Goal: Task Accomplishment & Management: Use online tool/utility

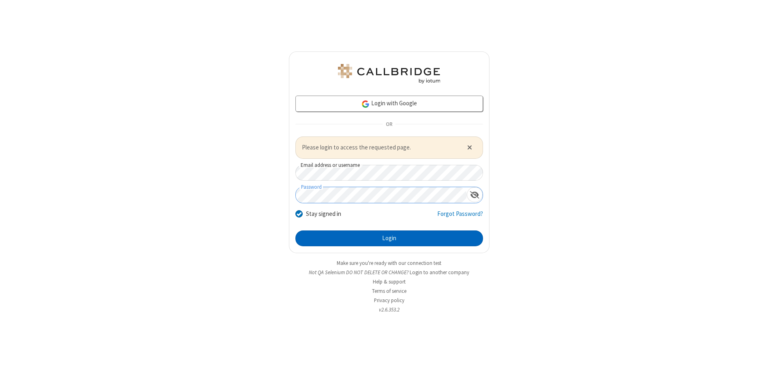
click at [389, 238] on button "Login" at bounding box center [389, 239] width 188 height 16
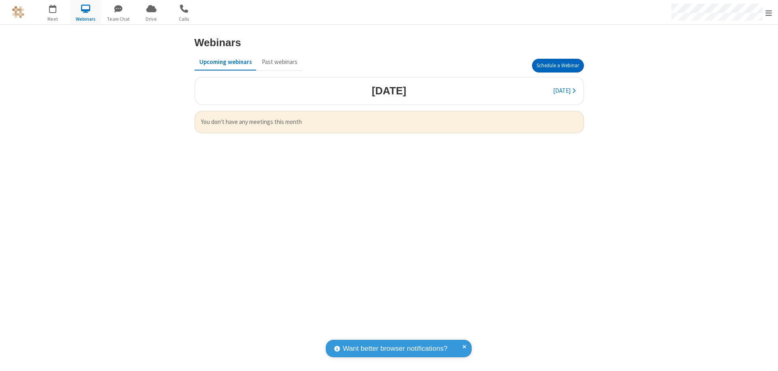
click at [558, 66] on button "Schedule a Webinar" at bounding box center [558, 66] width 52 height 14
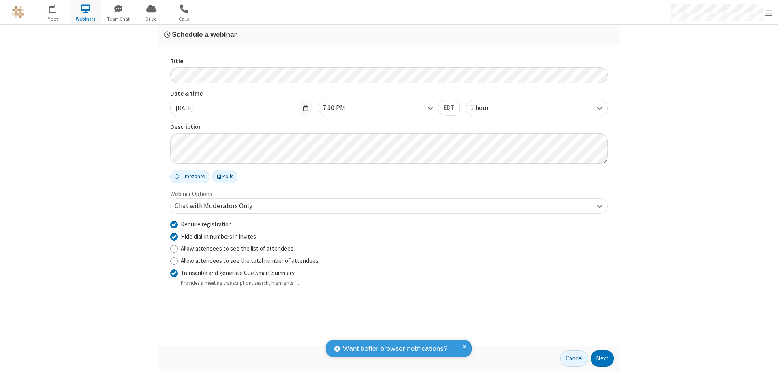
click at [174, 224] on input "Require registration" at bounding box center [174, 224] width 8 height 9
checkbox input "false"
click at [603, 359] on button "Next" at bounding box center [602, 359] width 23 height 16
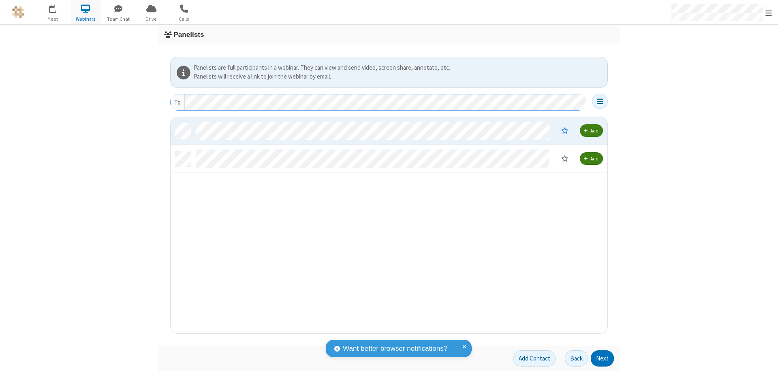
scroll to position [210, 431]
click at [603, 359] on button "Next" at bounding box center [602, 359] width 23 height 16
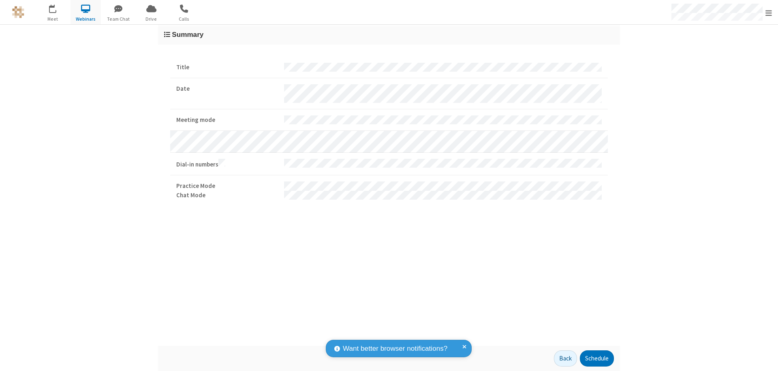
click at [597, 359] on button "Schedule" at bounding box center [597, 359] width 34 height 16
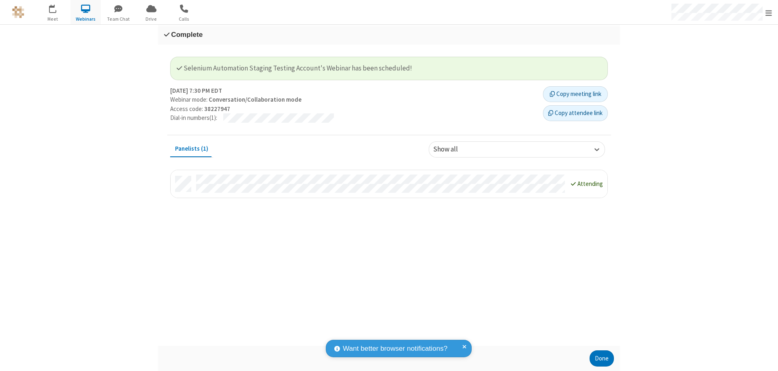
click at [602, 359] on button "Done" at bounding box center [602, 359] width 24 height 16
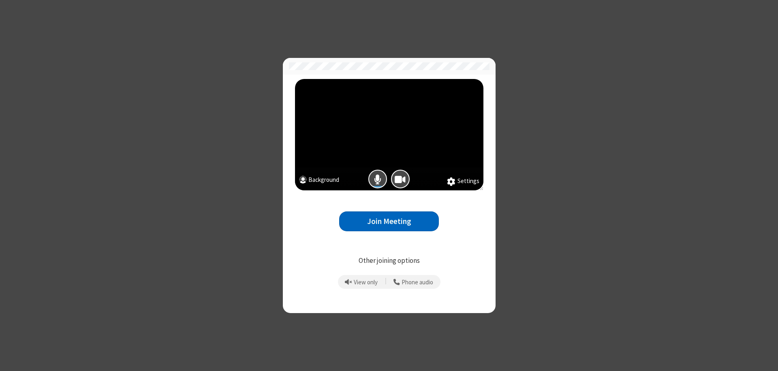
click at [389, 221] on button "Join Meeting" at bounding box center [389, 222] width 100 height 20
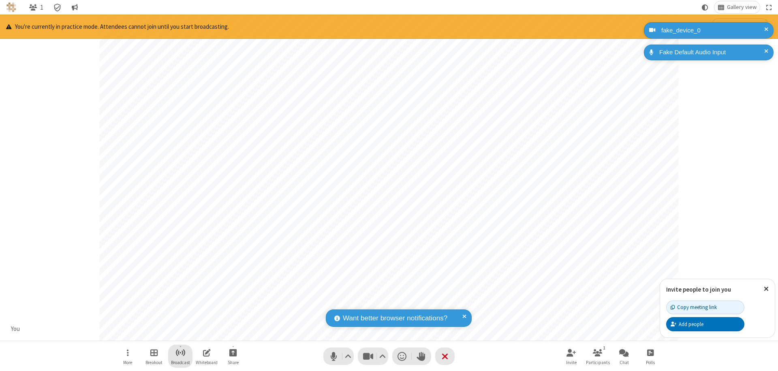
click at [180, 353] on span "Start broadcast" at bounding box center [180, 353] width 10 height 10
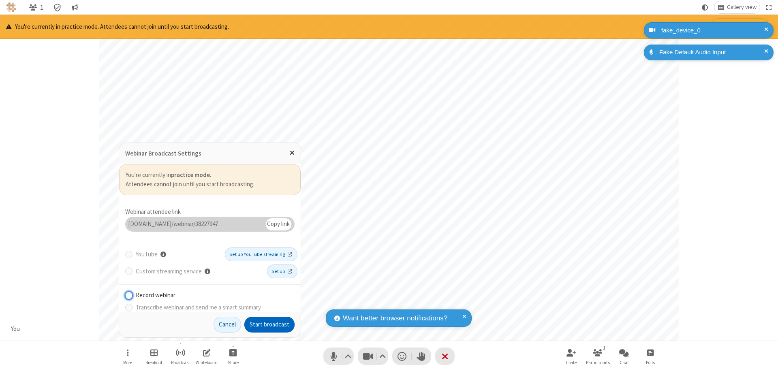
click at [270, 325] on button "Start broadcast" at bounding box center [269, 325] width 50 height 16
